Goal: Browse casually: Explore the website without a specific task or goal

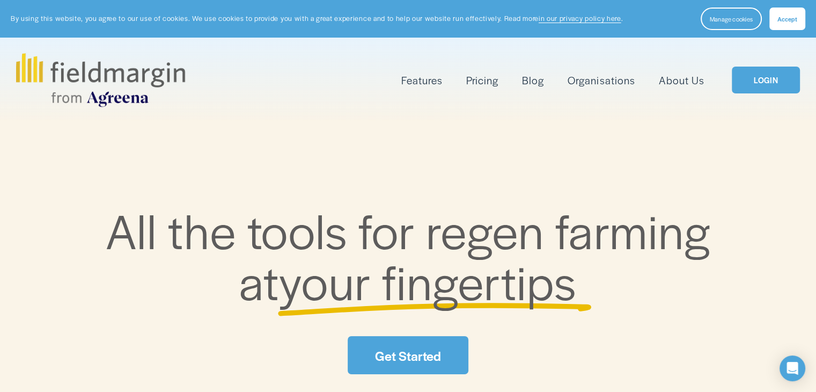
click at [791, 17] on span "Accept" at bounding box center [788, 18] width 20 height 9
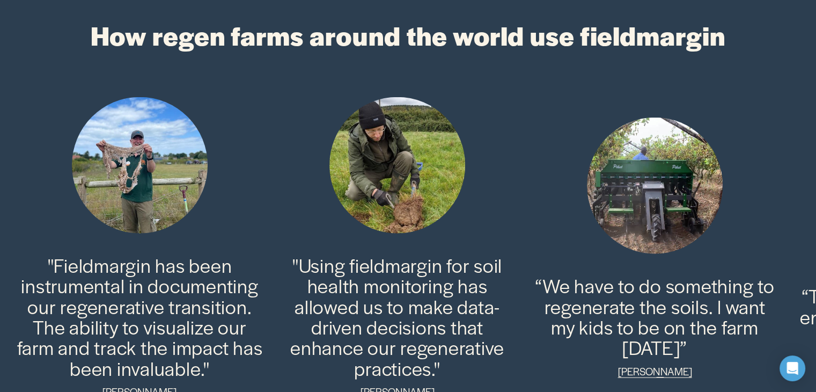
scroll to position [2523, 0]
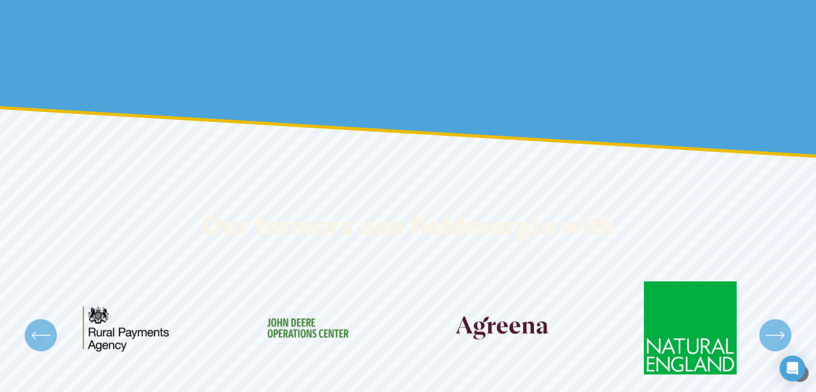
scroll to position [4938, 0]
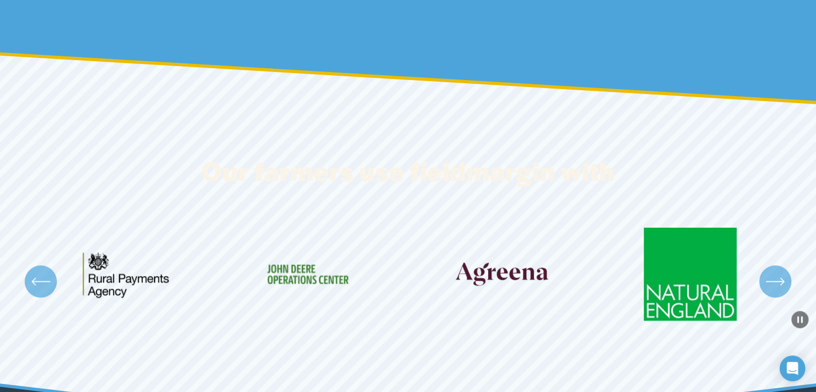
click at [777, 281] on icon "\a \a \a Next\a \a" at bounding box center [775, 281] width 17 height 0
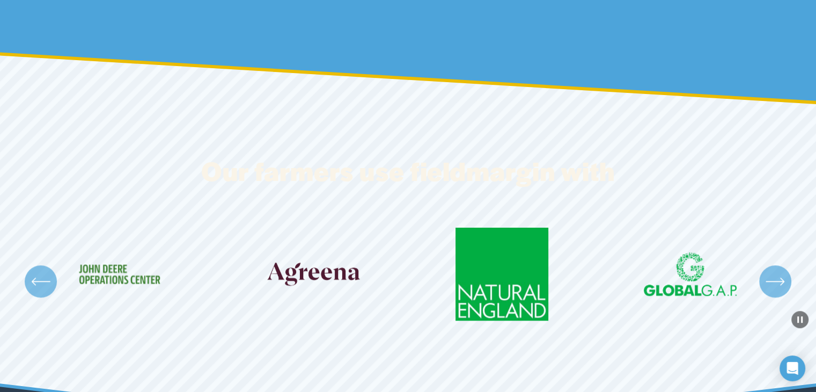
click at [778, 281] on icon "\a \a \a Next\a \a" at bounding box center [775, 281] width 17 height 0
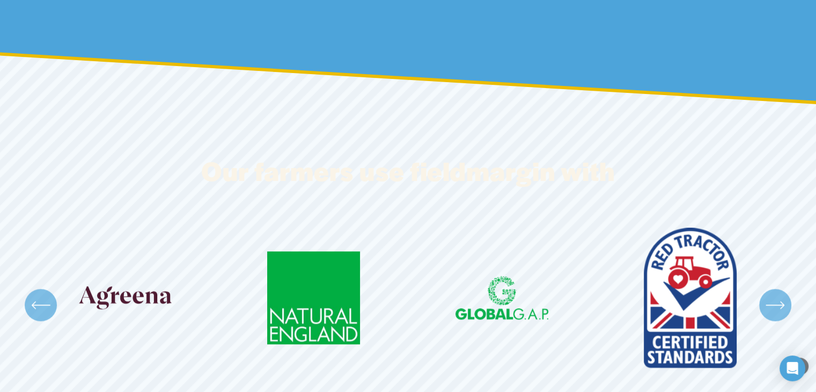
click at [777, 295] on icon "\a \a \a Next\a \a" at bounding box center [775, 304] width 19 height 19
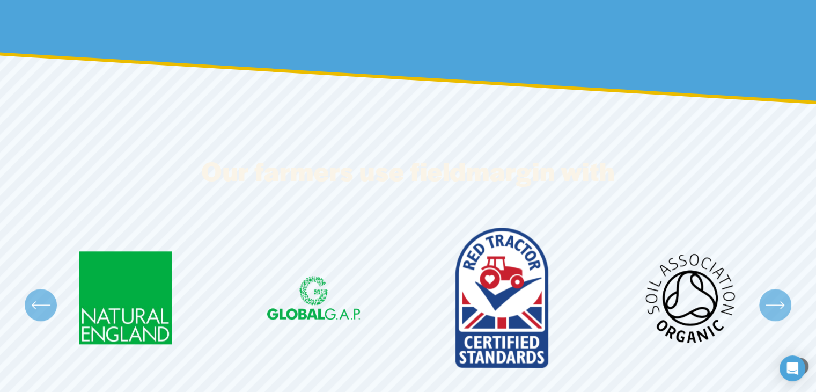
click at [782, 295] on icon "\a \a \a Next\a \a" at bounding box center [775, 304] width 19 height 19
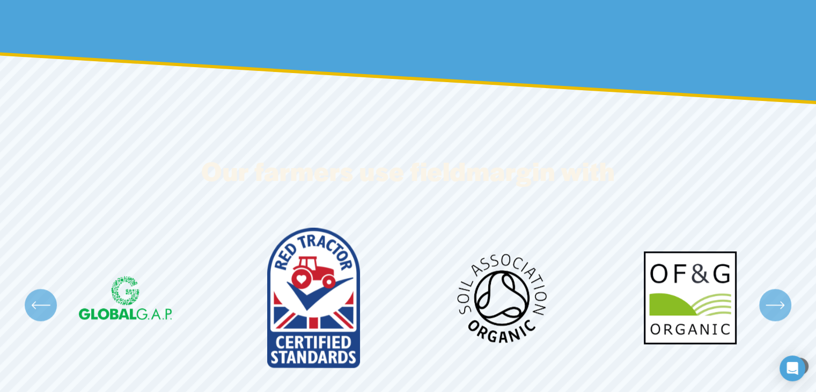
click at [775, 305] on icon "\a \a \a Next\a \a" at bounding box center [775, 305] width 17 height 0
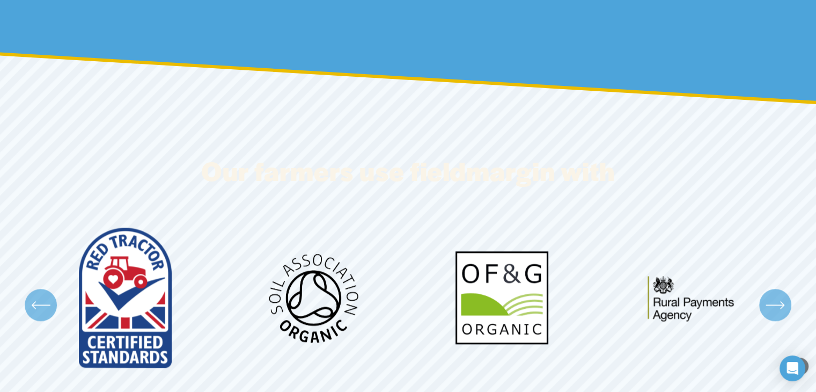
click at [776, 295] on icon "\a \a \a Next\a \a" at bounding box center [775, 304] width 19 height 19
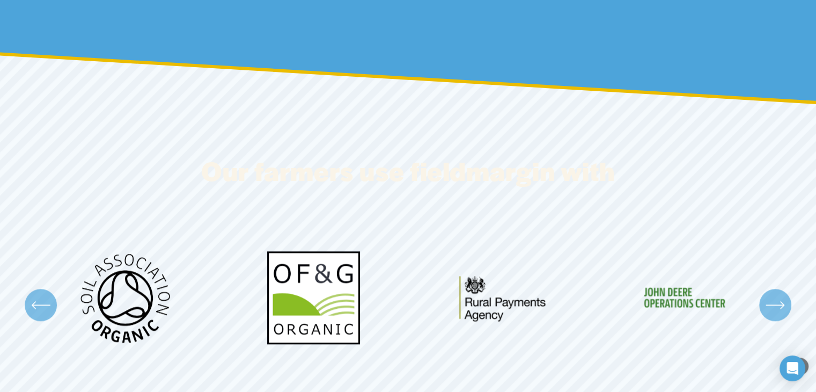
click at [776, 295] on icon "\a \a \a Next\a \a" at bounding box center [775, 304] width 19 height 19
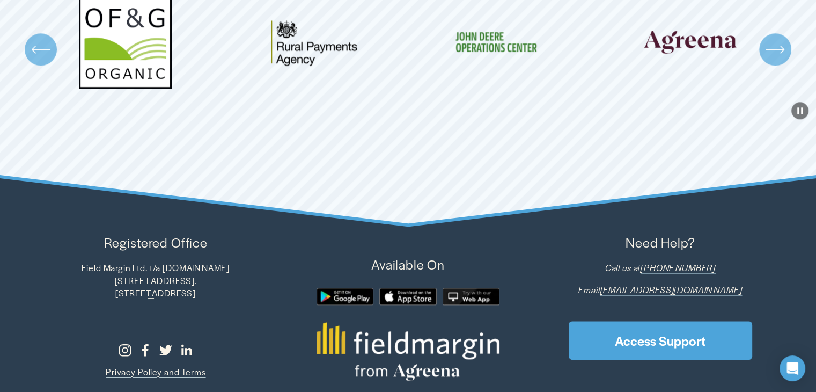
scroll to position [5198, 0]
